Goal: Information Seeking & Learning: Understand process/instructions

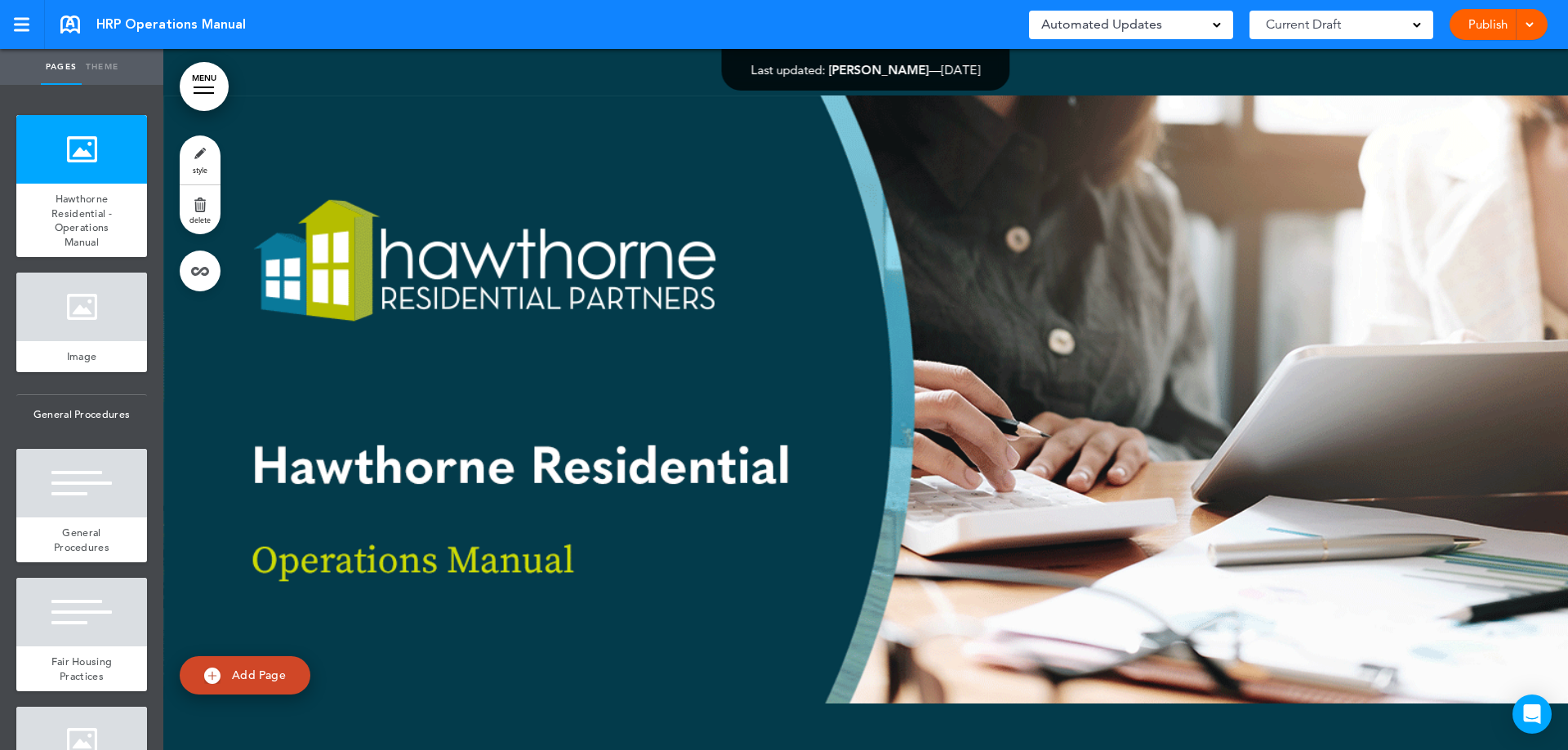
click at [201, 82] on link "MENU" at bounding box center [203, 86] width 49 height 49
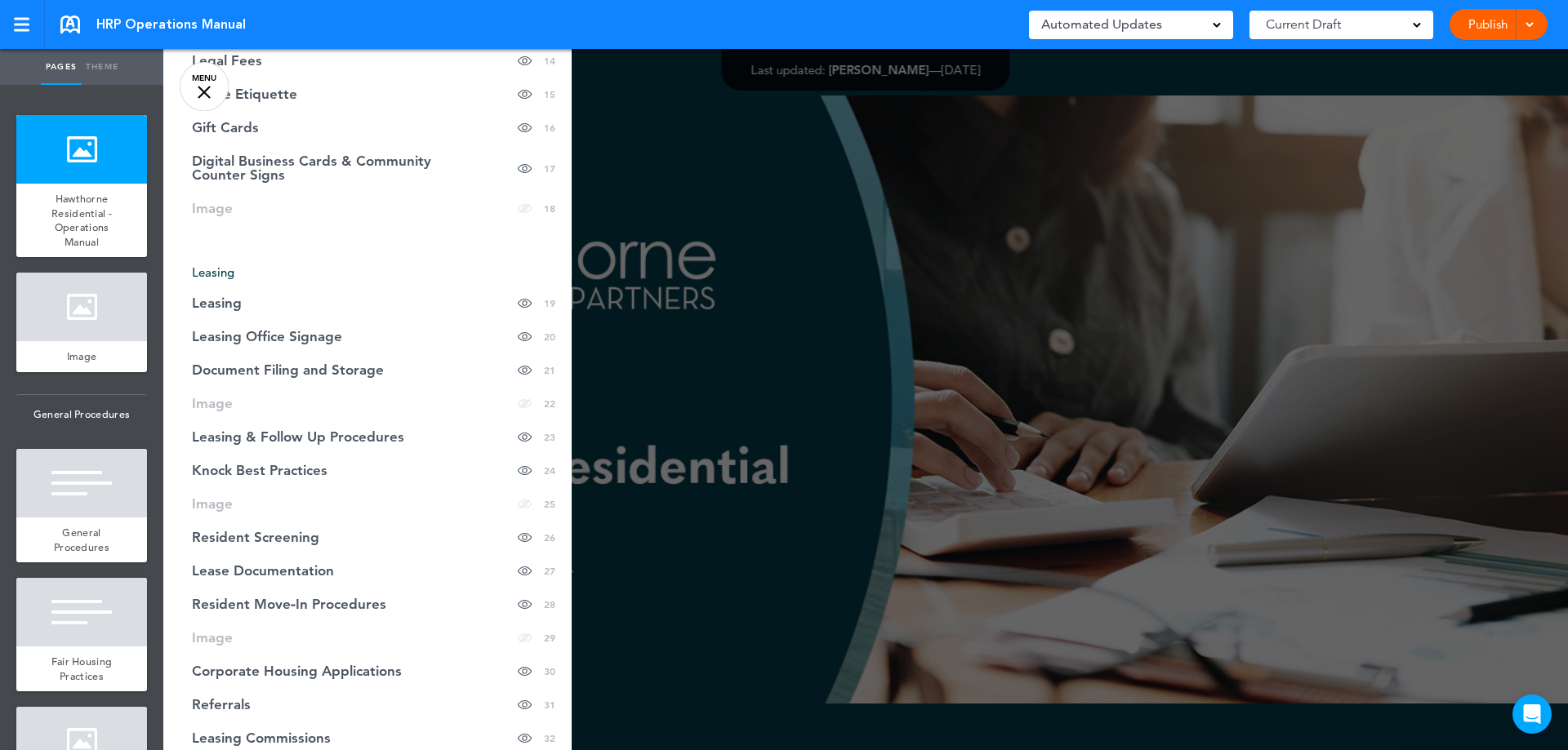
scroll to position [653, 0]
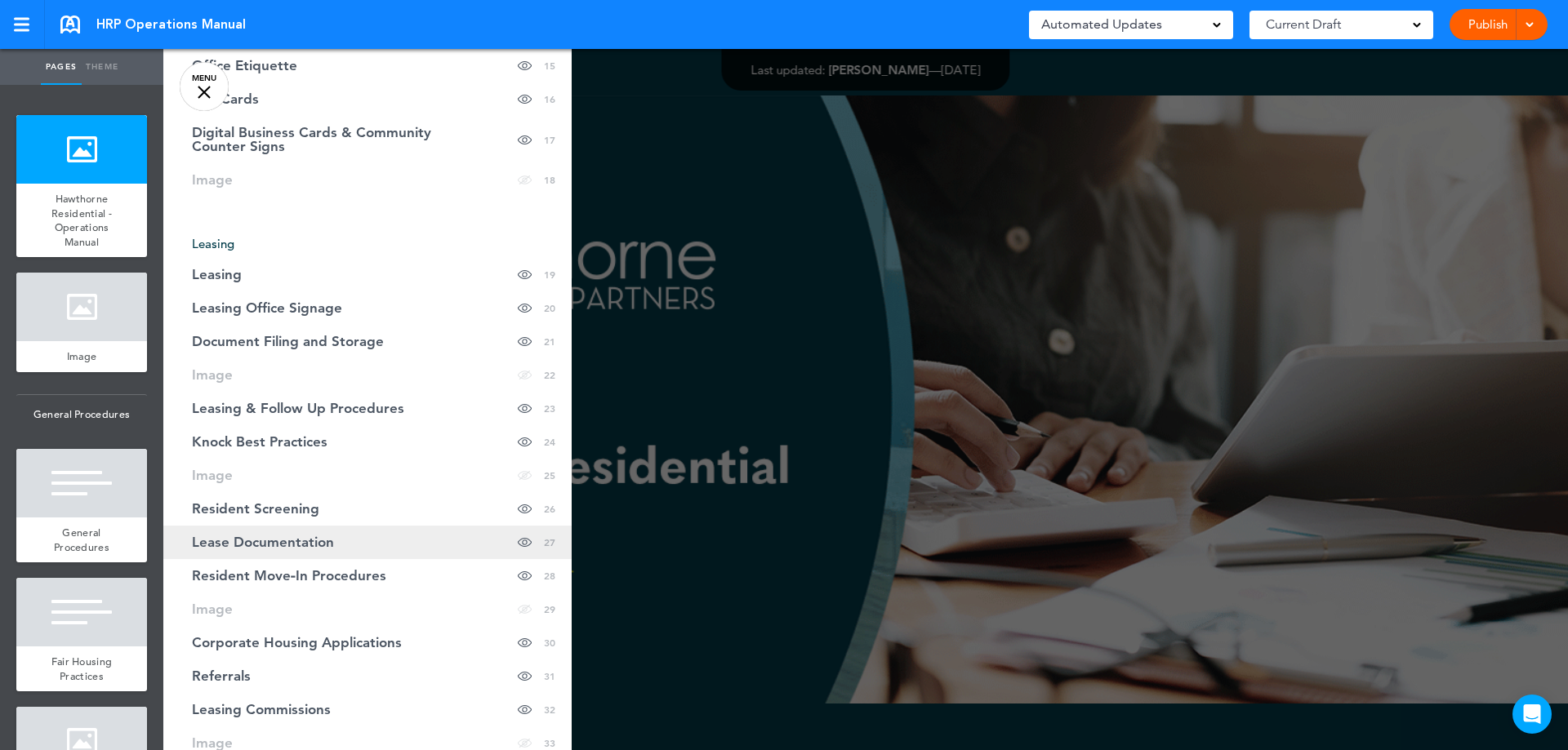
click at [292, 538] on span "Lease Documentation" at bounding box center [263, 542] width 142 height 14
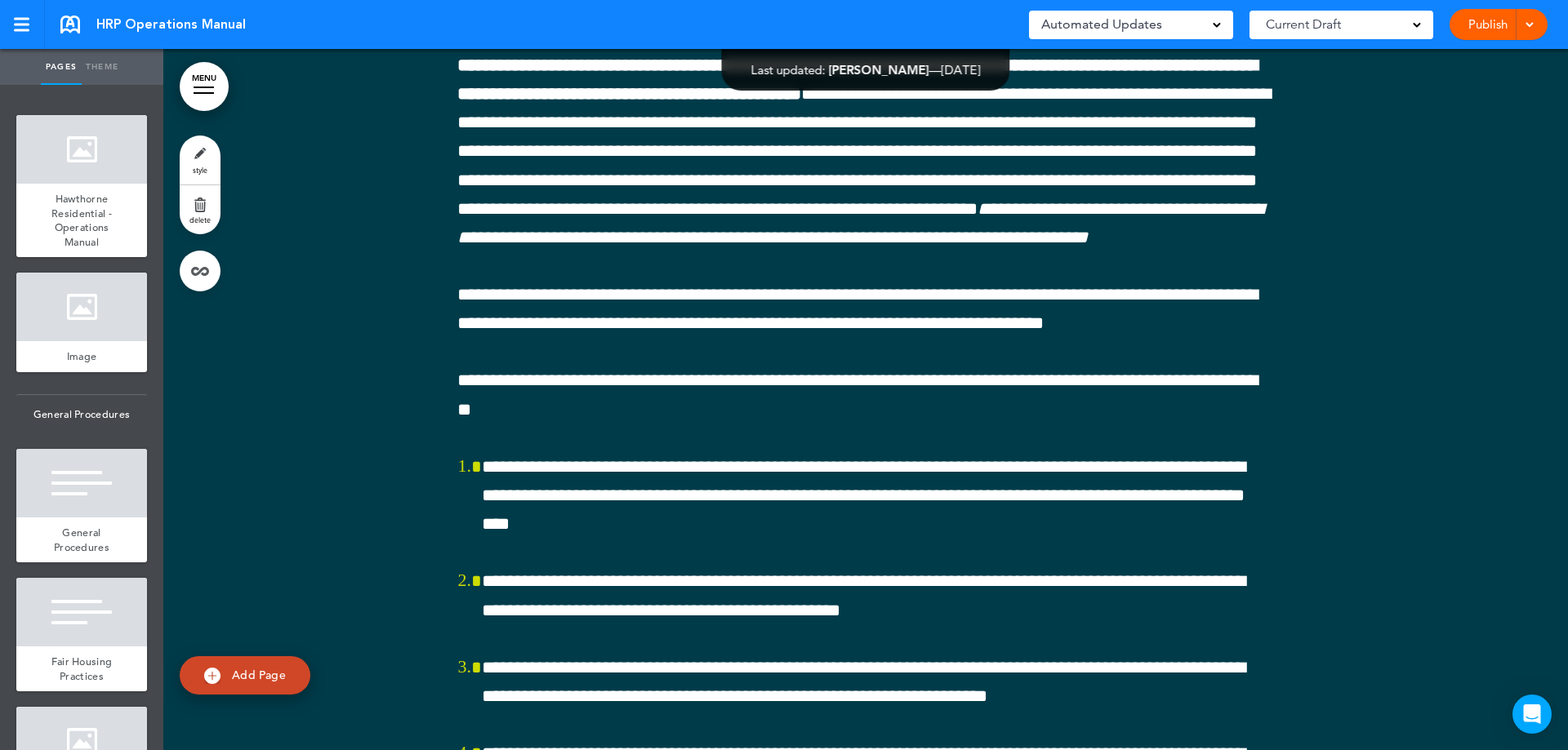
scroll to position [67051, 0]
